Goal: Task Accomplishment & Management: Manage account settings

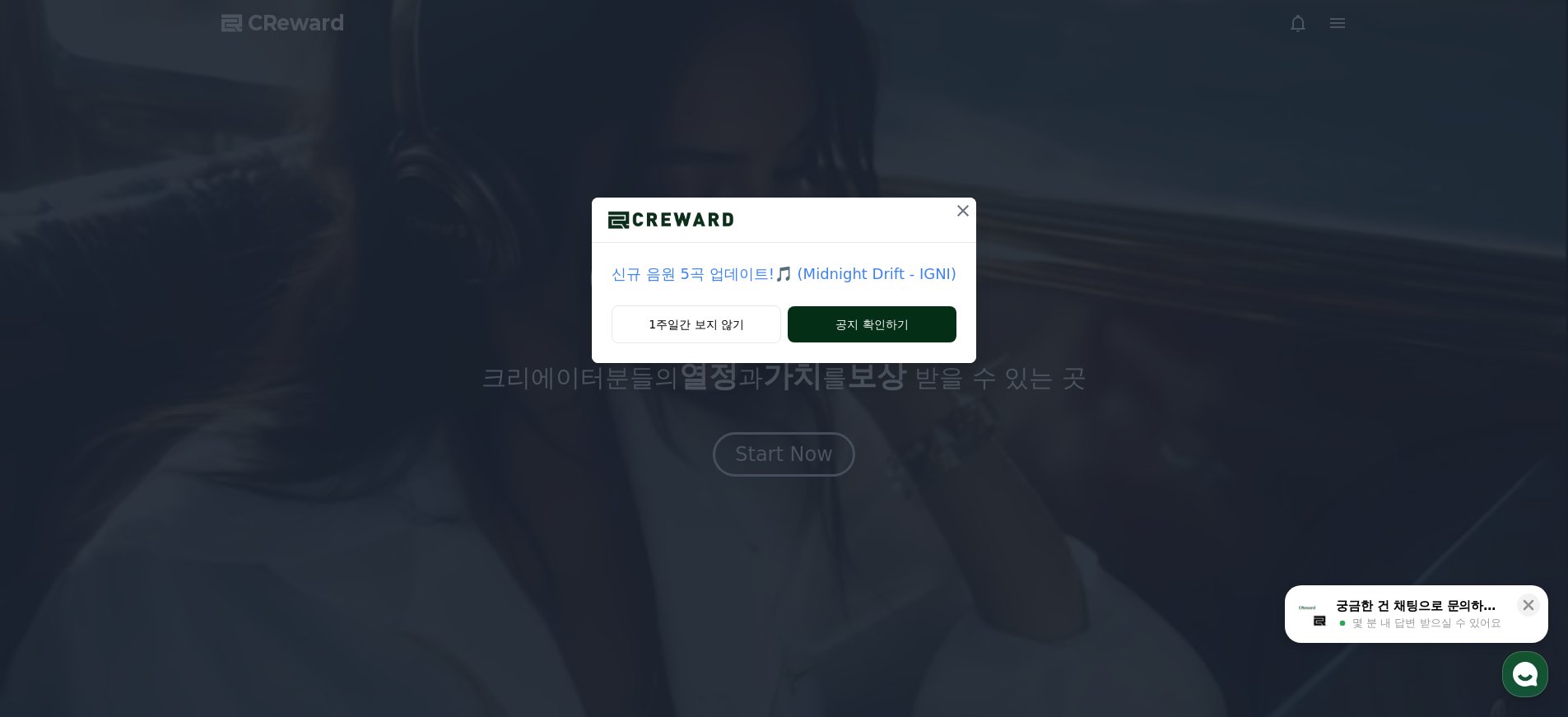
click at [842, 335] on button "공지 확인하기" at bounding box center [871, 324] width 169 height 36
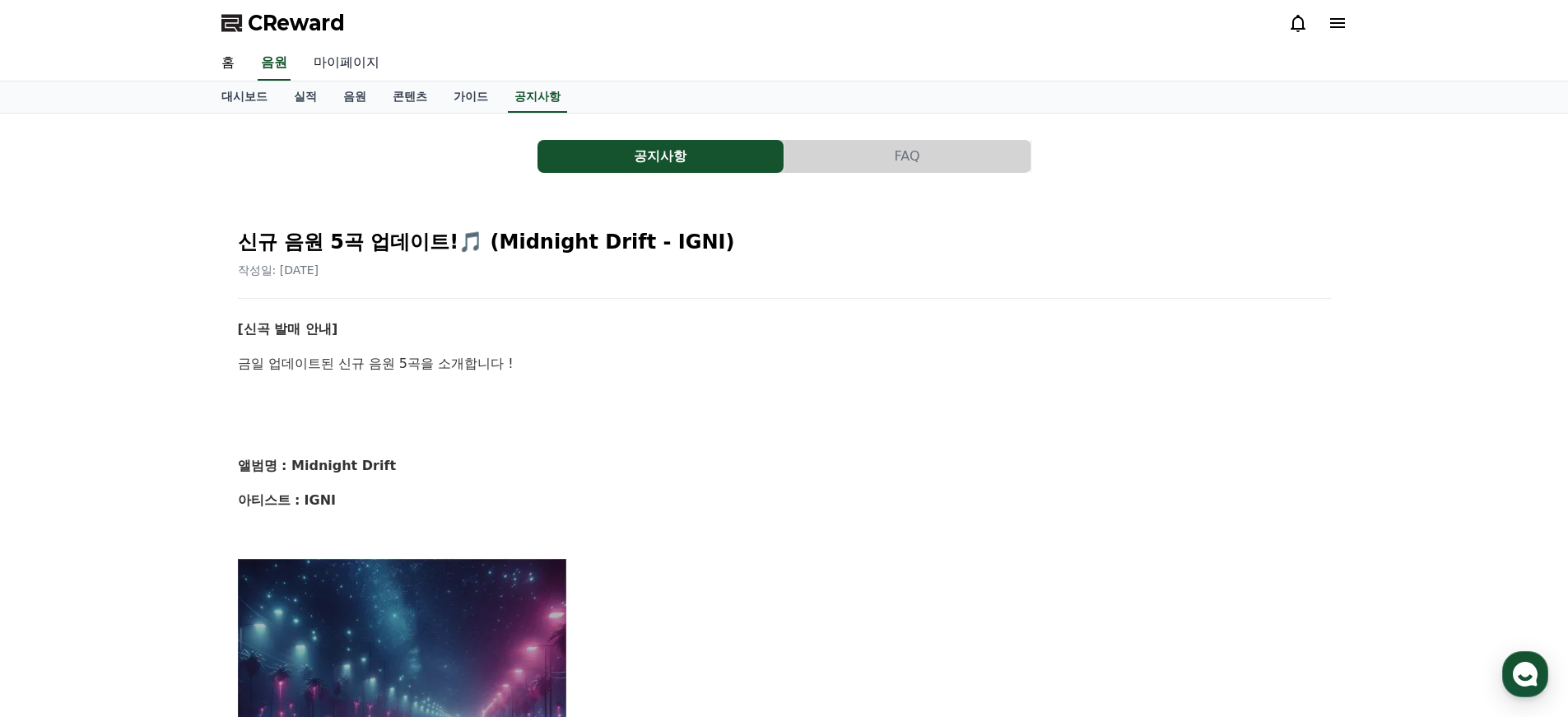
click at [338, 68] on link "마이페이지" at bounding box center [347, 63] width 92 height 35
select select "**********"
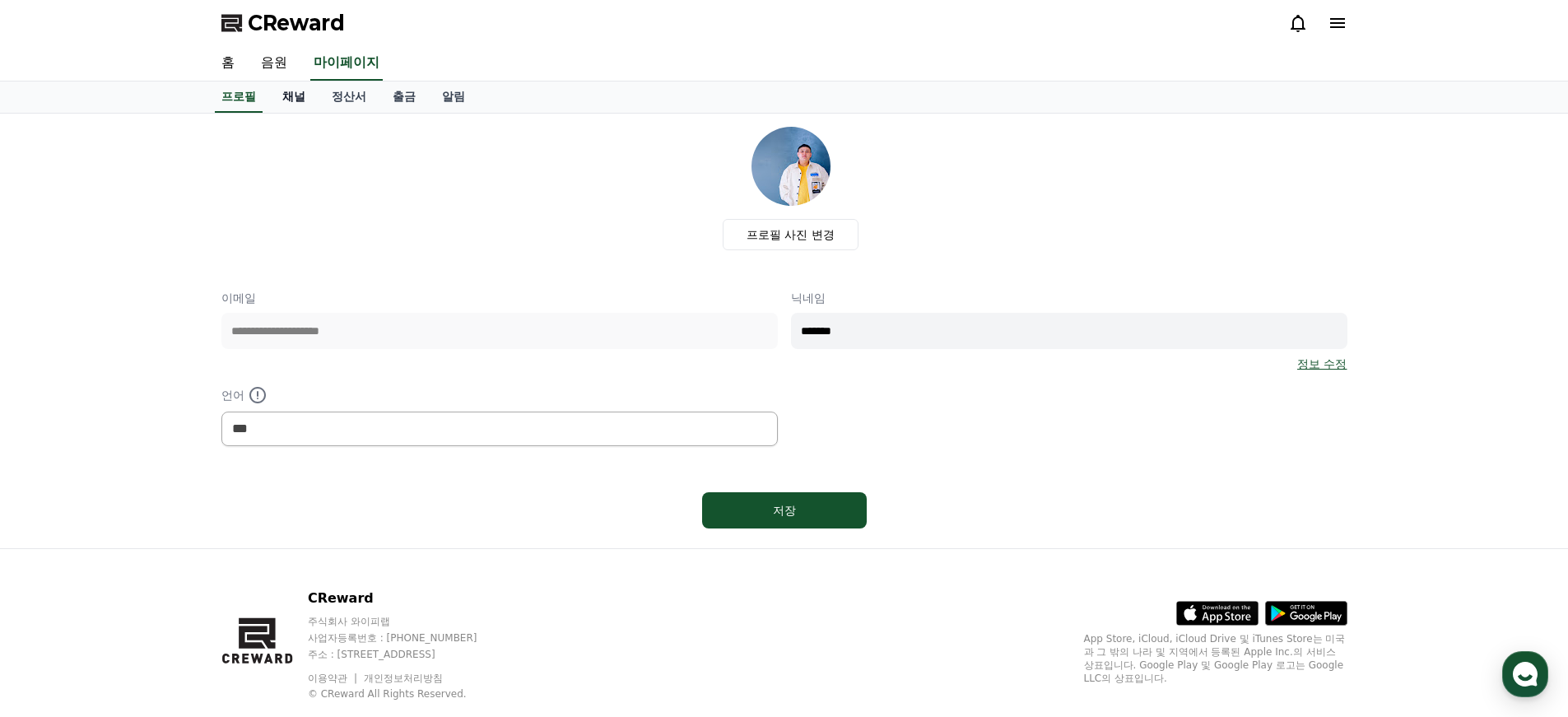
click at [283, 95] on link "채널" at bounding box center [293, 97] width 49 height 31
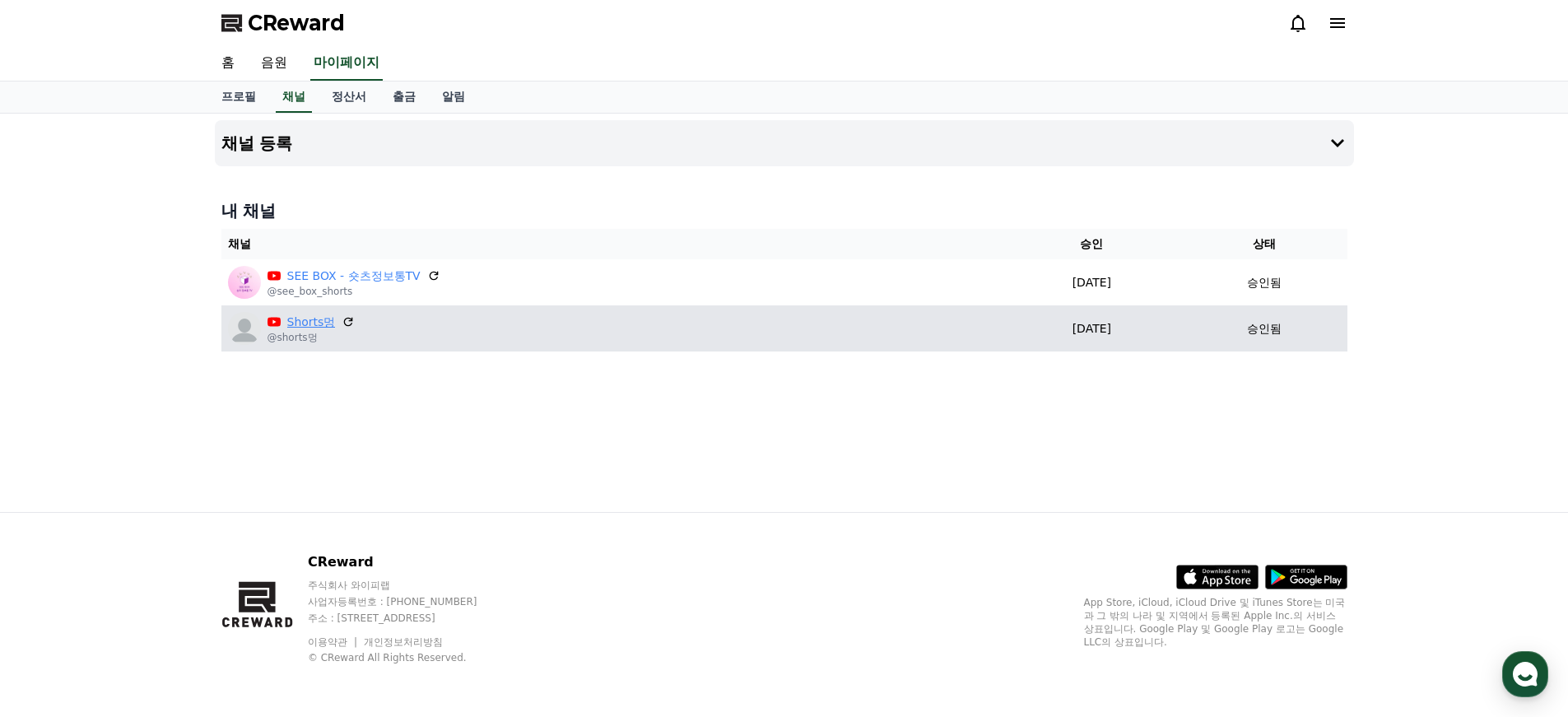
click at [304, 320] on link "Shorts멍" at bounding box center [311, 322] width 49 height 17
click at [283, 323] on div "Shorts멍" at bounding box center [312, 322] width 88 height 17
click at [300, 325] on link "Shorts멍" at bounding box center [311, 322] width 49 height 17
click at [308, 322] on link "Shorts멍" at bounding box center [311, 322] width 49 height 17
